Goal: Information Seeking & Learning: Learn about a topic

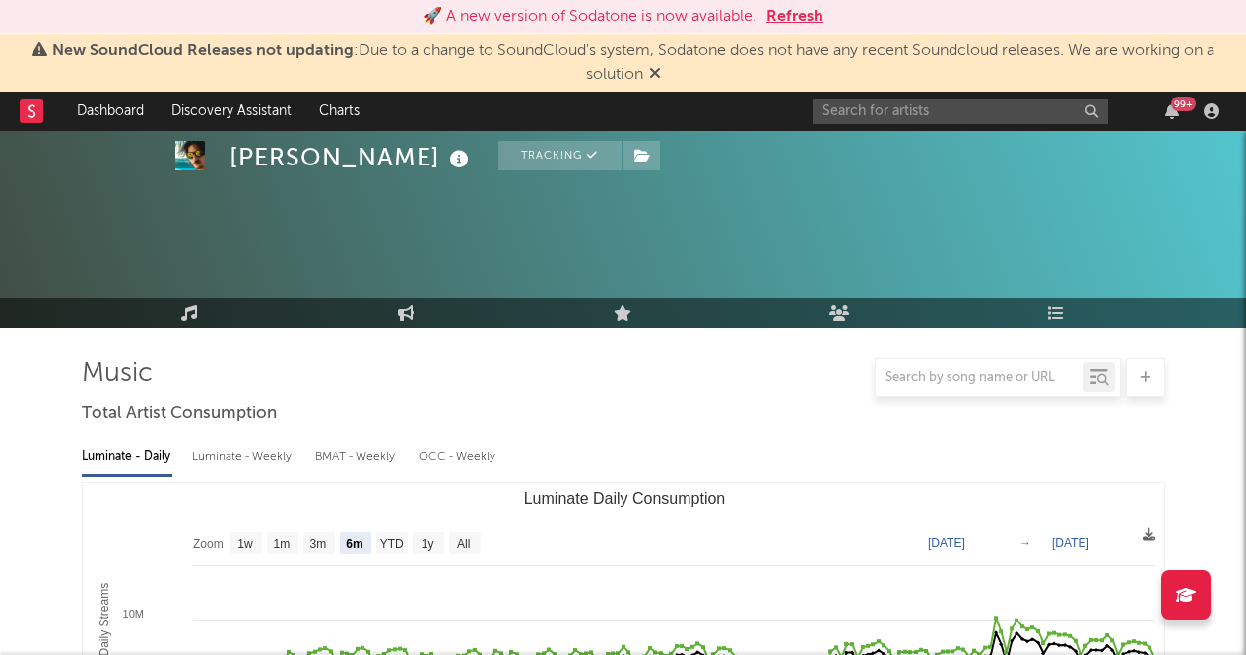
select select "6m"
select select "1w"
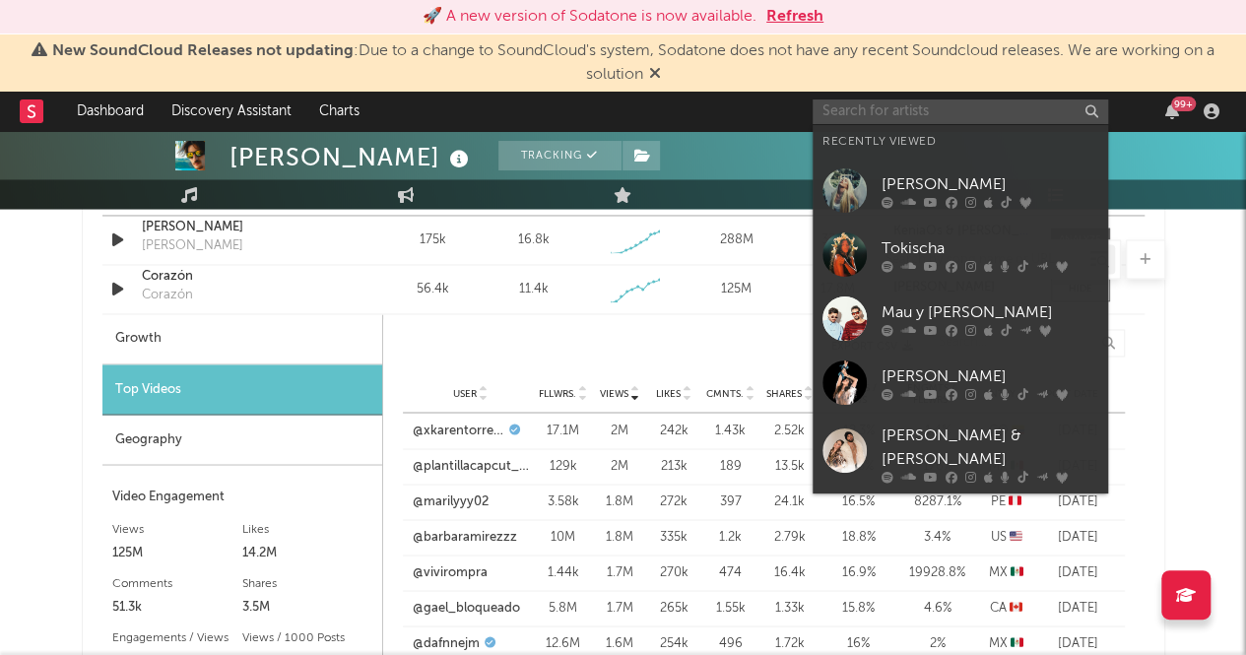
click at [905, 109] on input "text" at bounding box center [959, 111] width 295 height 25
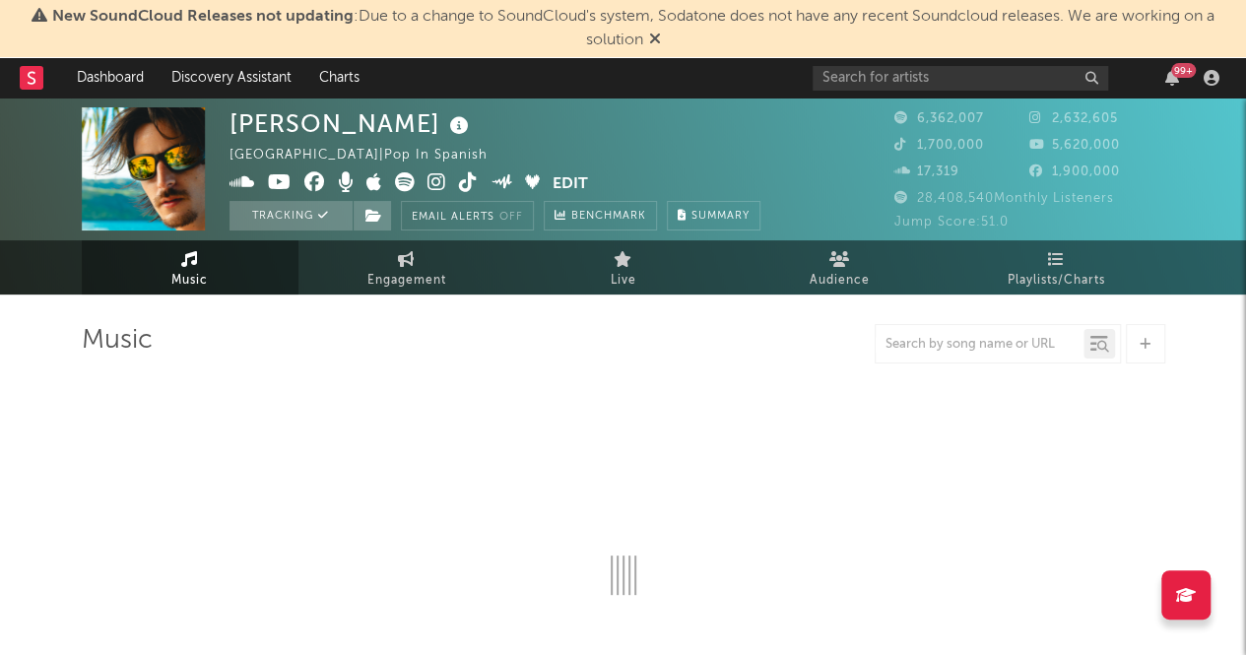
select select "6m"
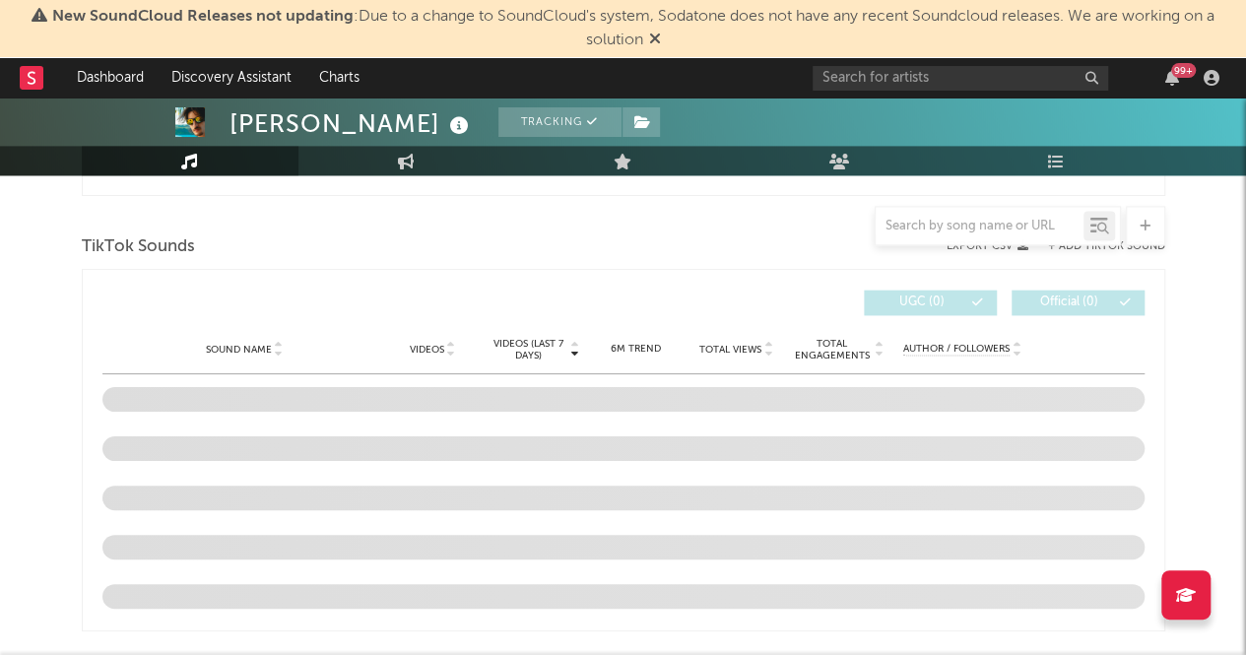
scroll to position [1311, 0]
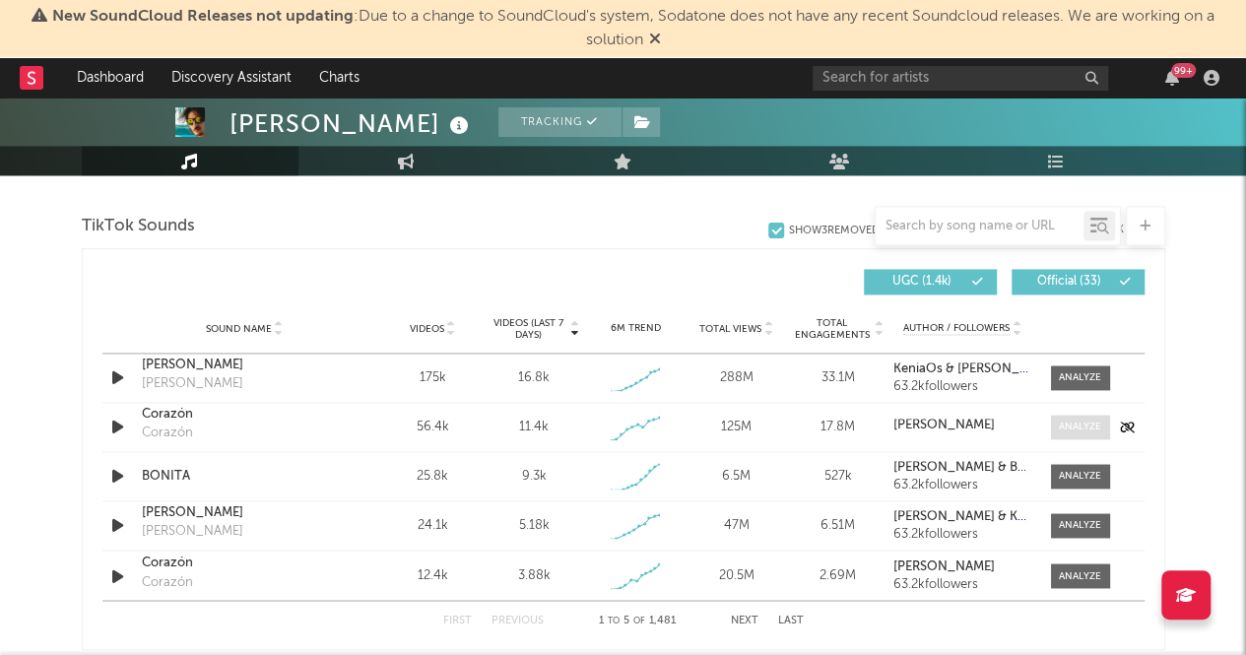
click at [1089, 431] on div at bounding box center [1080, 427] width 42 height 15
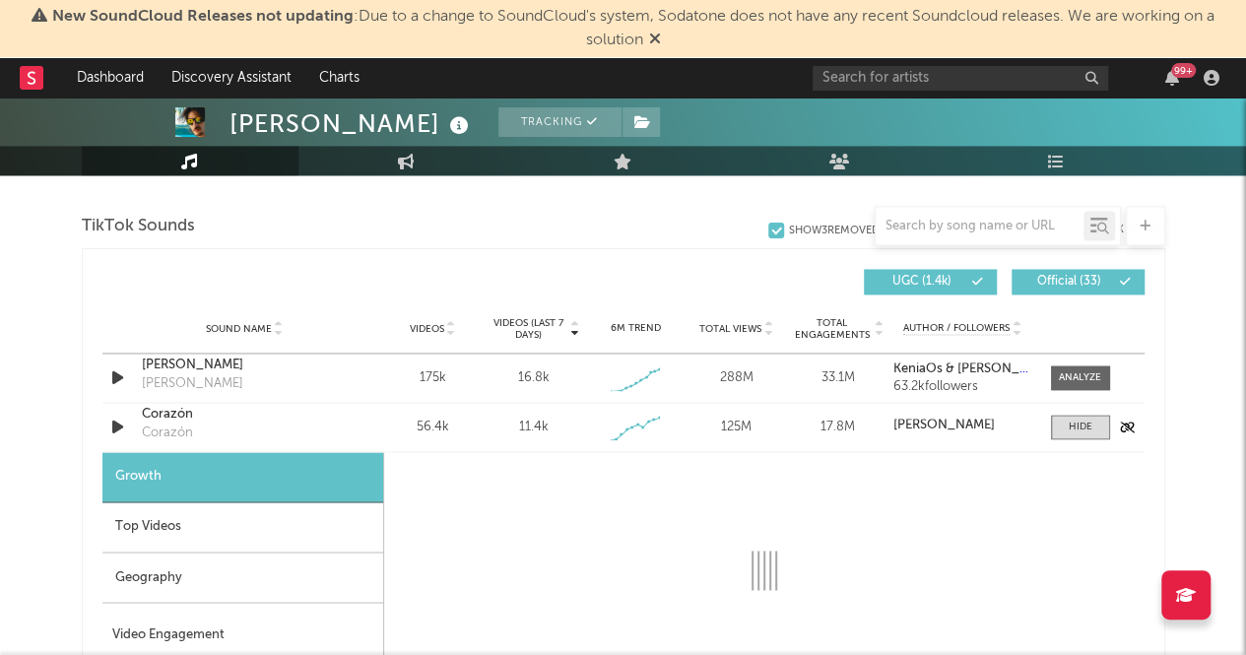
select select "1w"
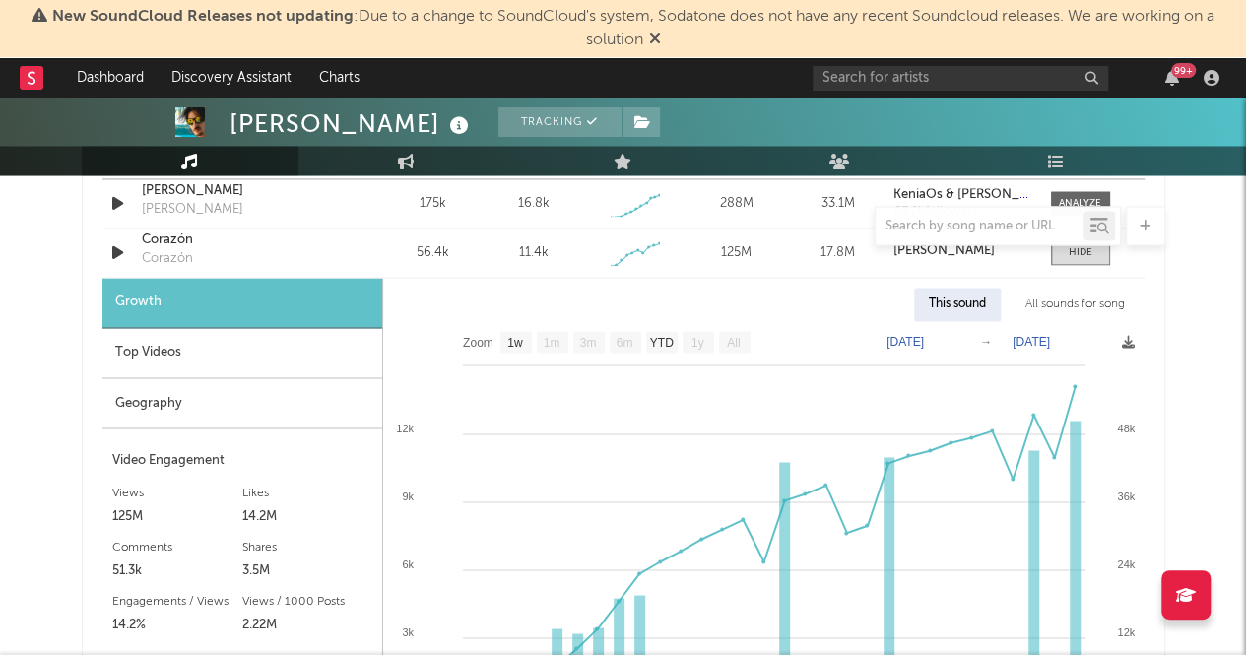
scroll to position [1543, 0]
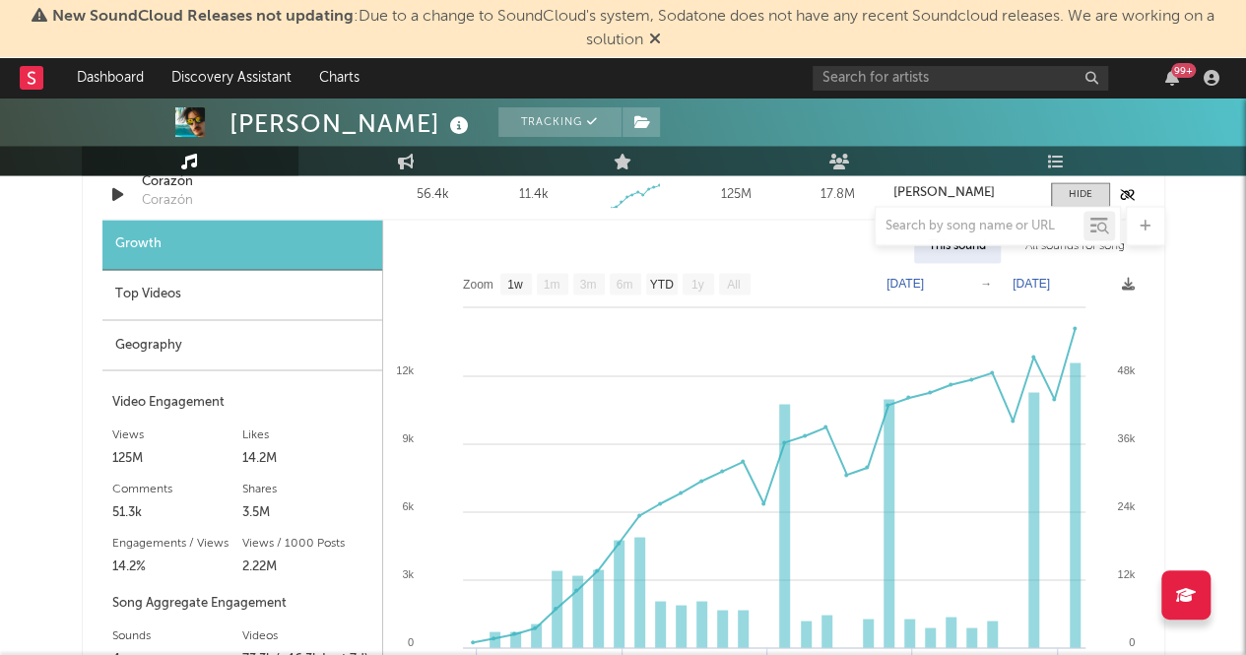
click at [182, 201] on div "Corazón" at bounding box center [167, 201] width 51 height 20
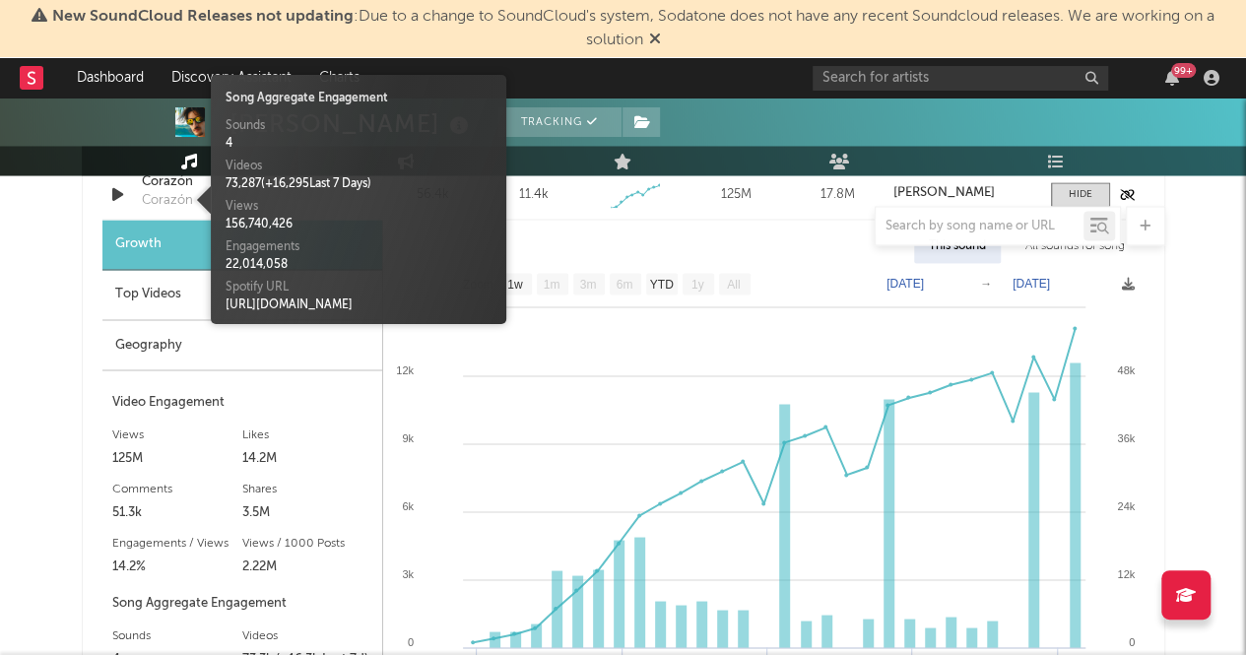
click at [158, 180] on div "Corazón" at bounding box center [245, 182] width 206 height 20
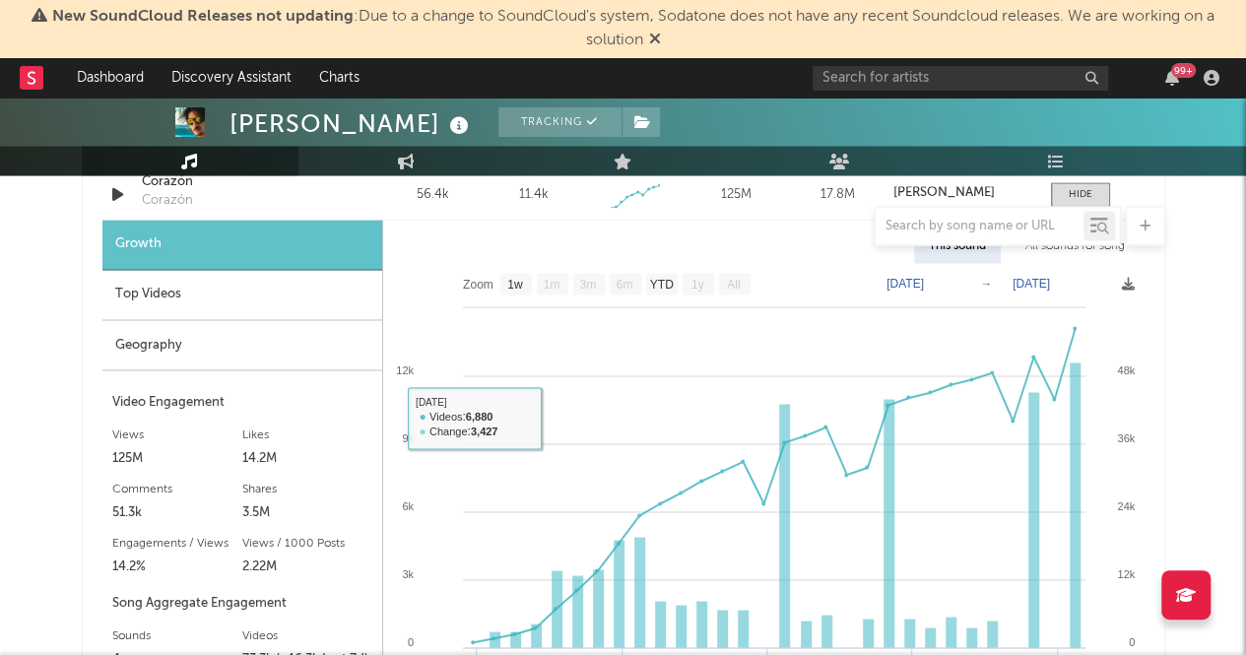
click at [241, 291] on div "Top Videos" at bounding box center [242, 295] width 280 height 50
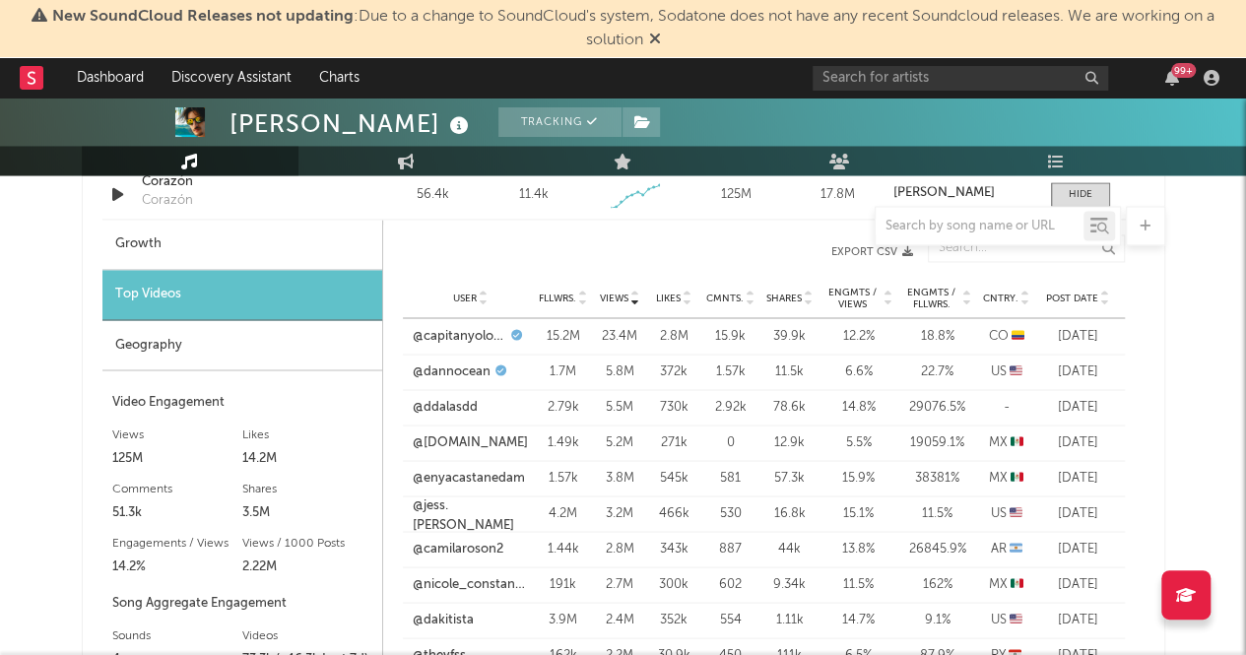
click at [1085, 292] on span "Post Date" at bounding box center [1072, 298] width 52 height 12
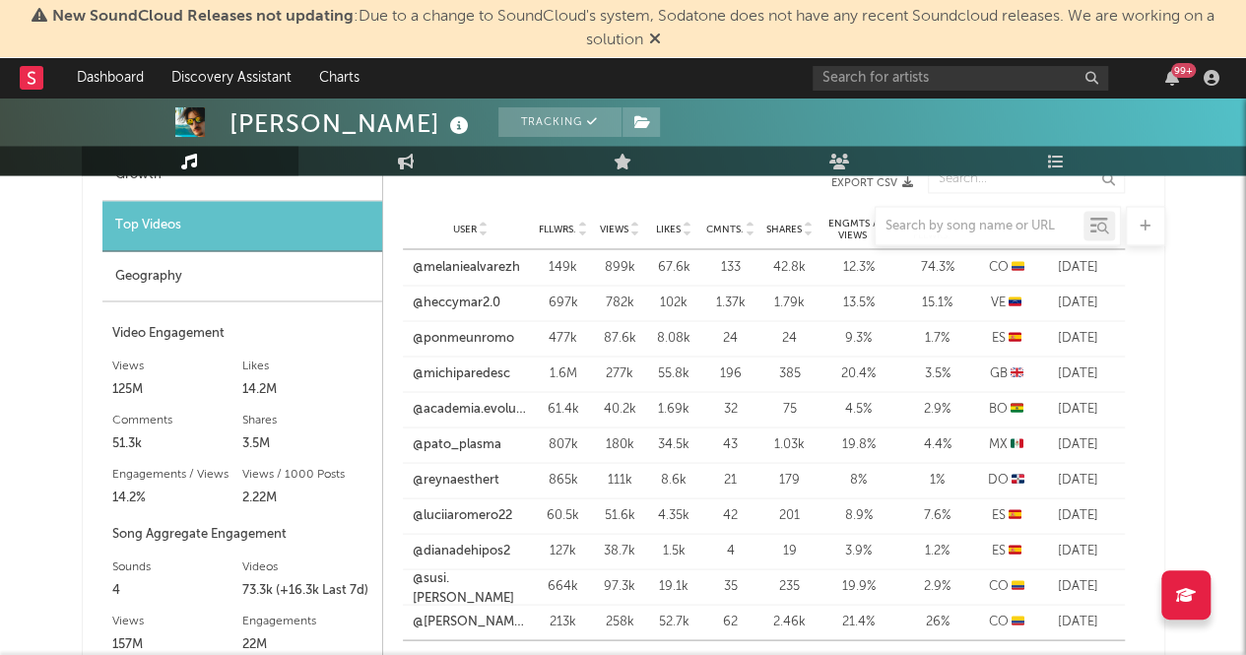
scroll to position [1613, 0]
click at [473, 371] on link "@michiparedesc" at bounding box center [461, 372] width 97 height 20
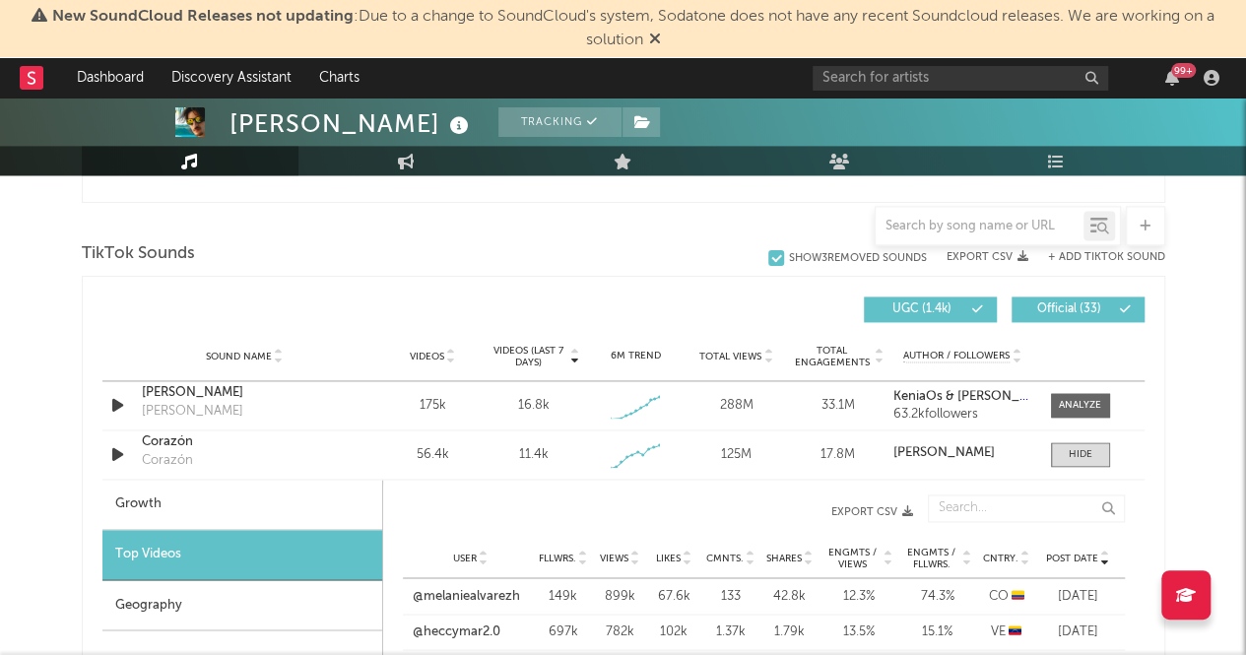
scroll to position [1282, 0]
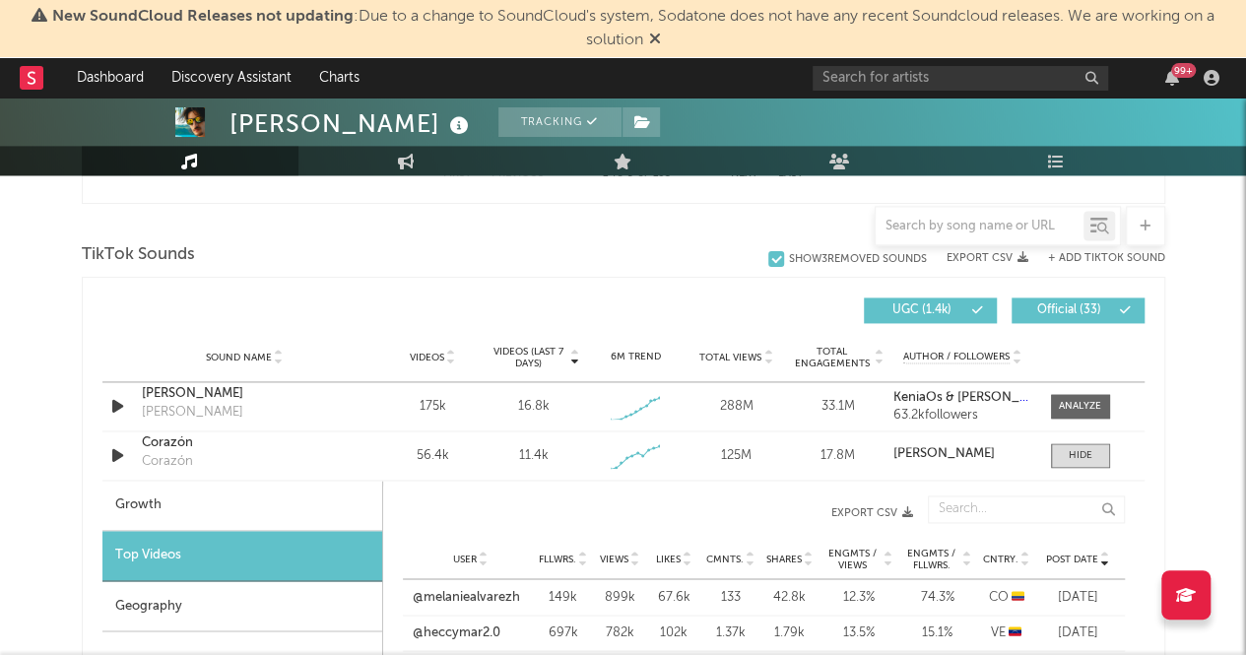
click at [197, 589] on div "Geography" at bounding box center [242, 606] width 280 height 50
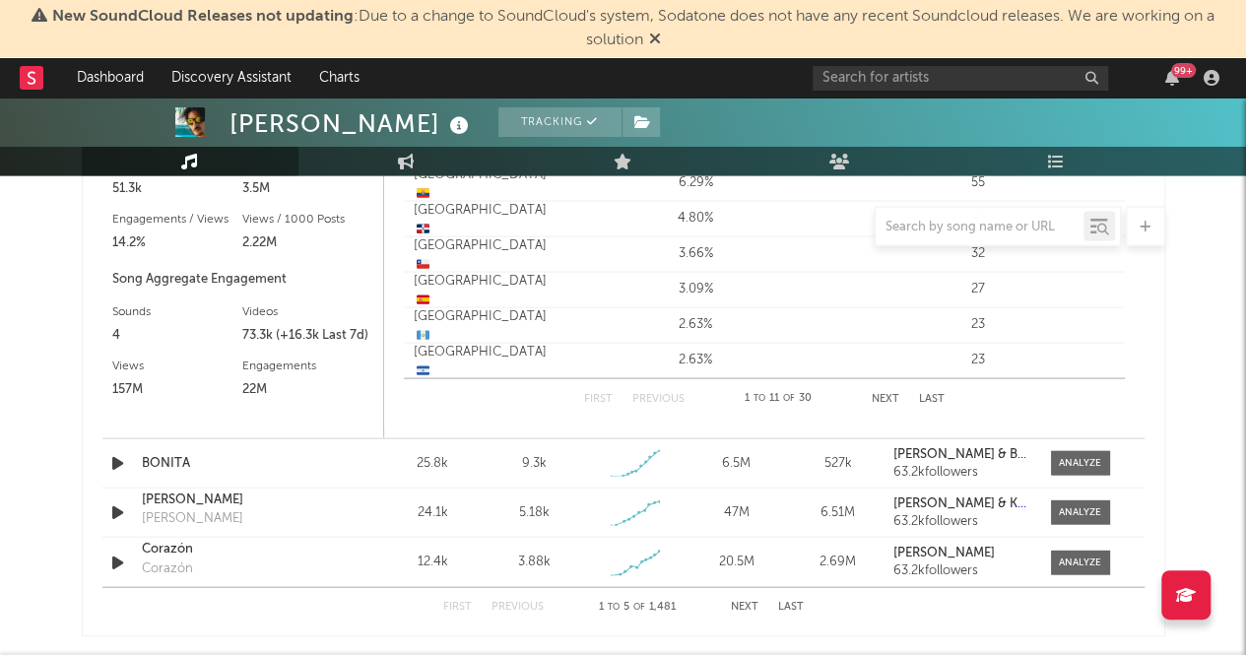
scroll to position [2024, 0]
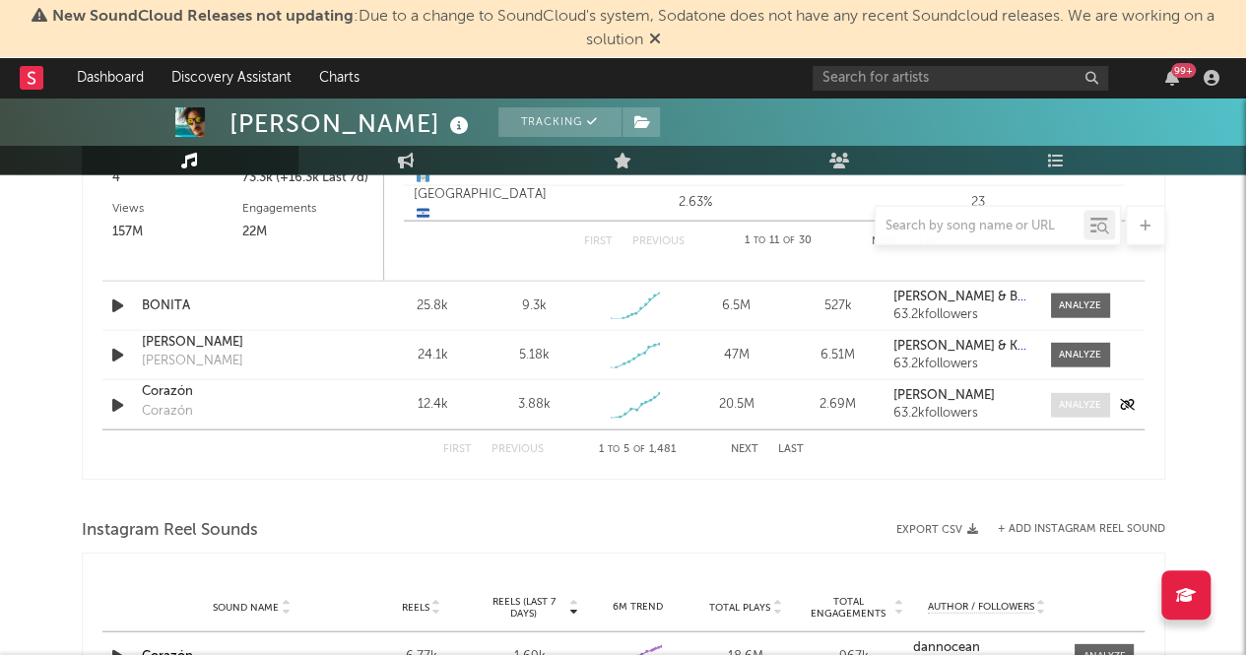
click at [1060, 403] on div at bounding box center [1080, 405] width 42 height 15
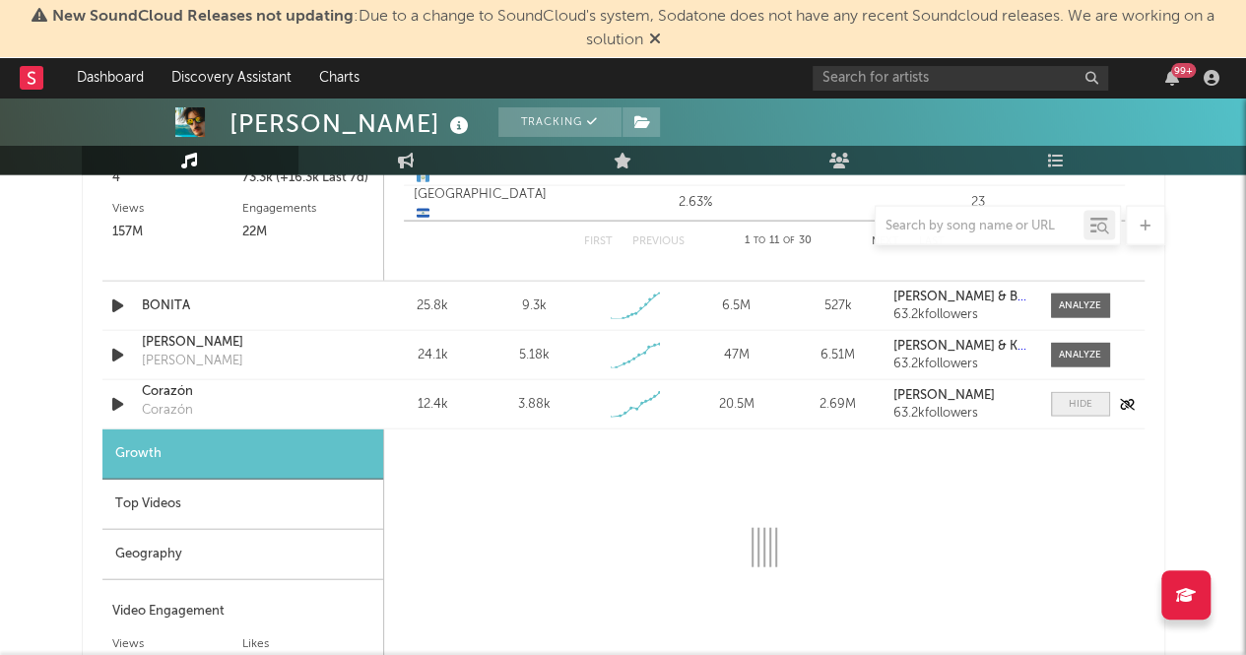
scroll to position [2152, 0]
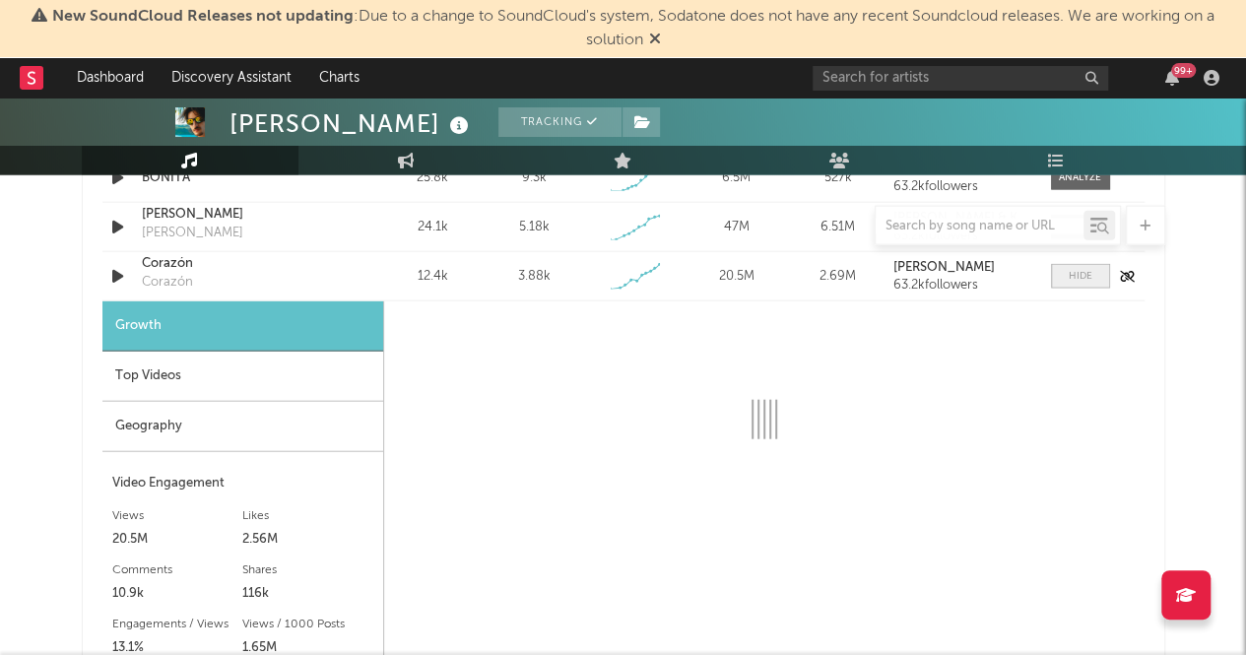
select select "1w"
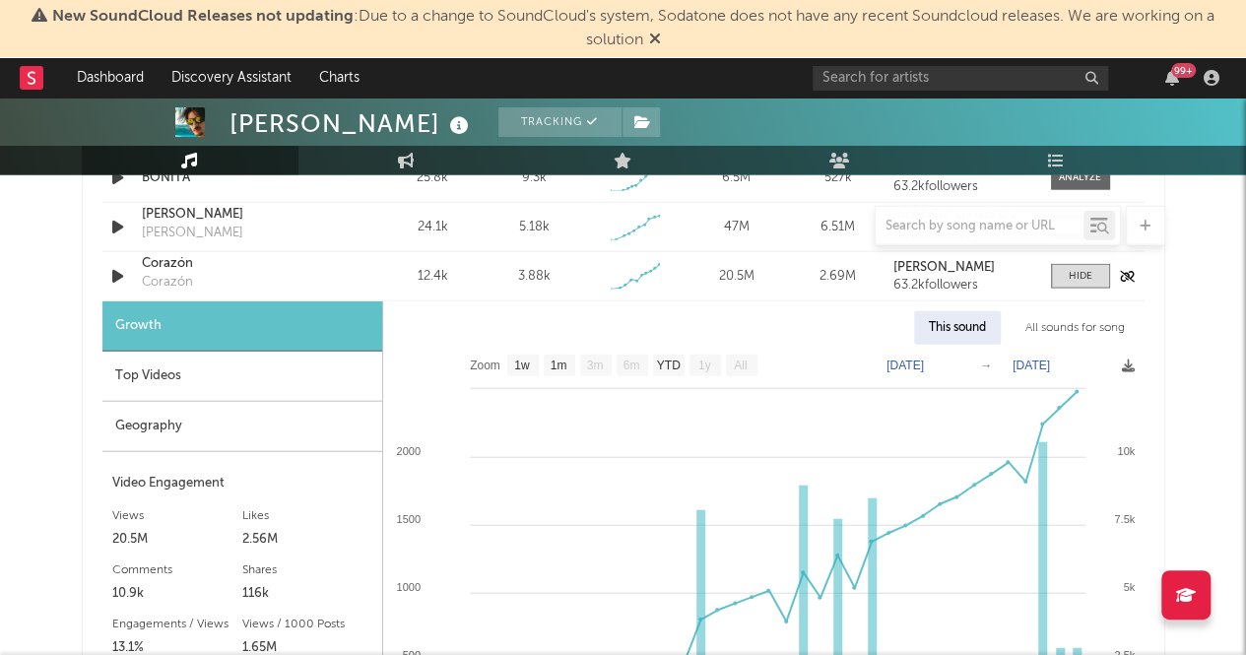
click at [173, 279] on div "Corazón" at bounding box center [167, 283] width 51 height 20
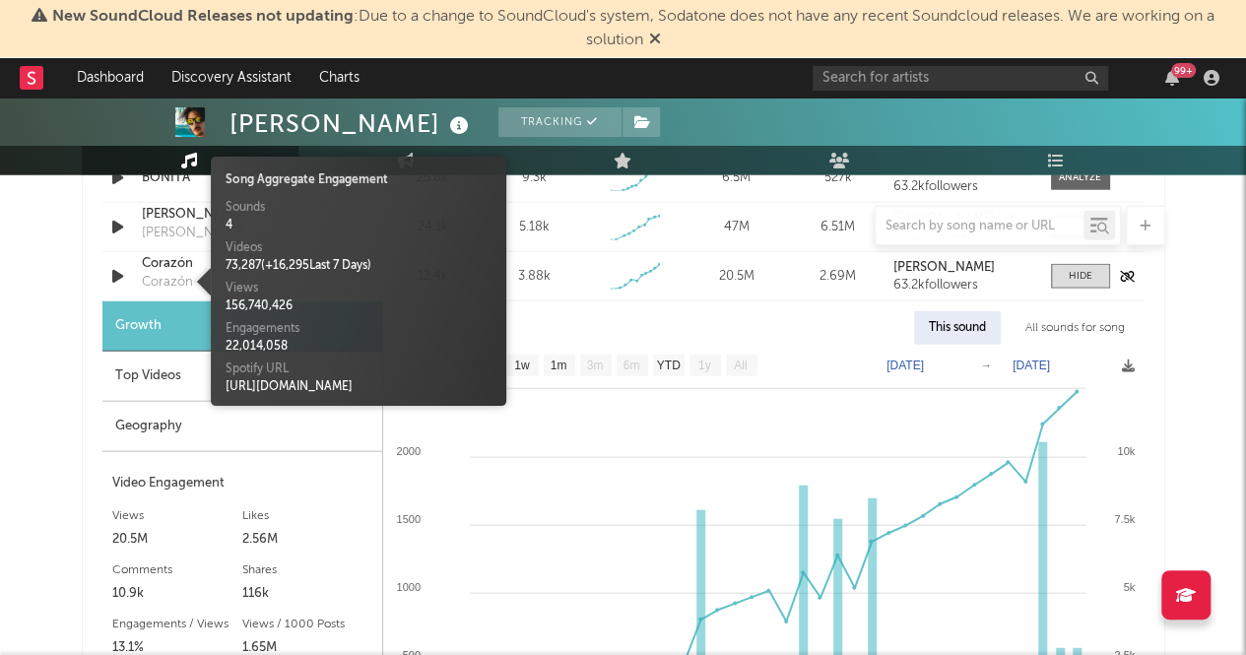
click at [173, 279] on div "Corazón" at bounding box center [167, 283] width 51 height 20
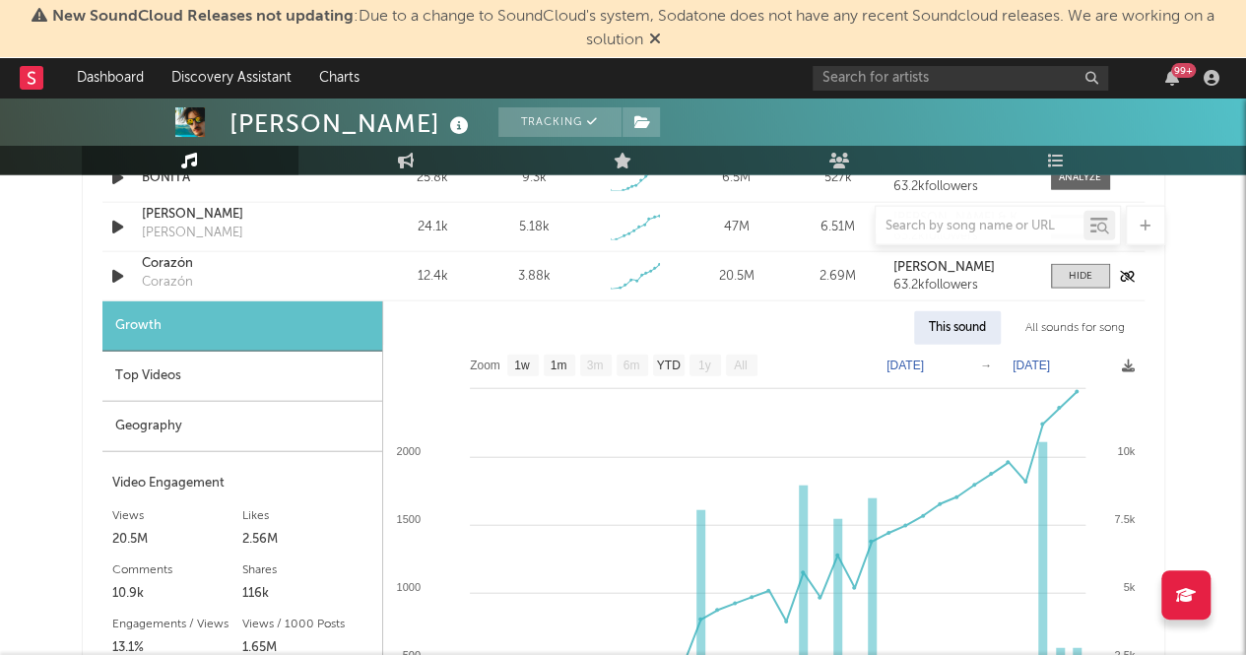
click at [166, 265] on div "Corazón" at bounding box center [245, 264] width 206 height 20
